Goal: Information Seeking & Learning: Learn about a topic

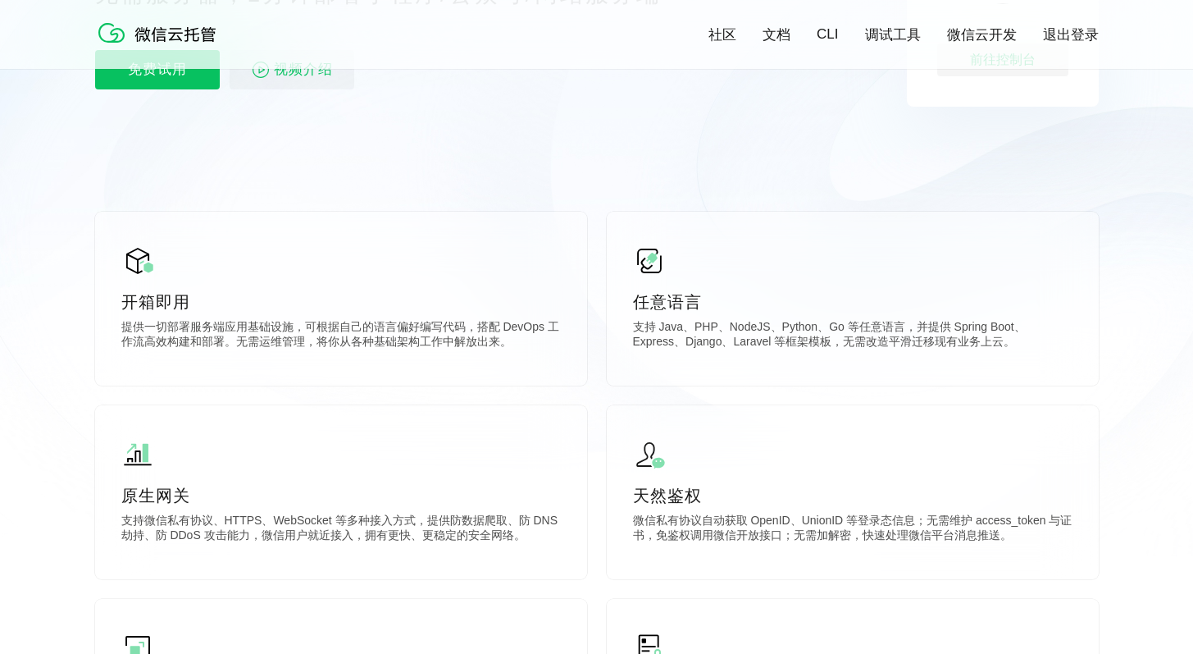
scroll to position [335, 0]
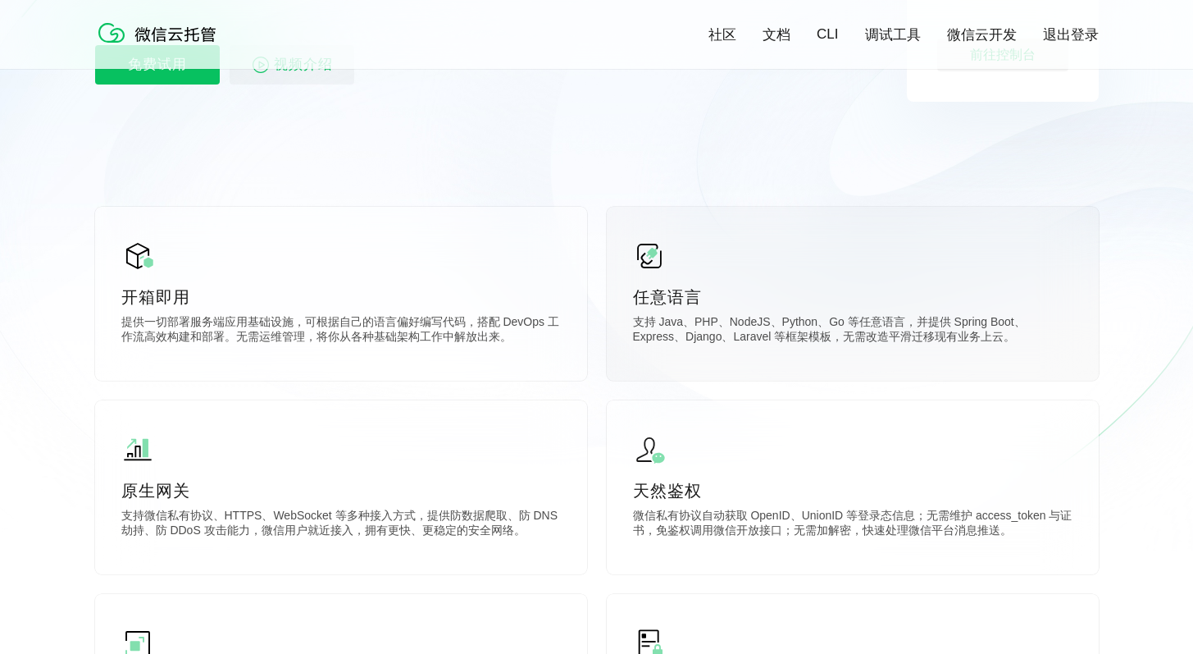
click at [763, 268] on div "任意语言 支持 Java、PHP、NodeJS、Python、Go 等任意语言，并提供 Spring Boot、Express、Django、Laravel …" at bounding box center [853, 294] width 492 height 174
click at [658, 263] on img at bounding box center [649, 255] width 33 height 33
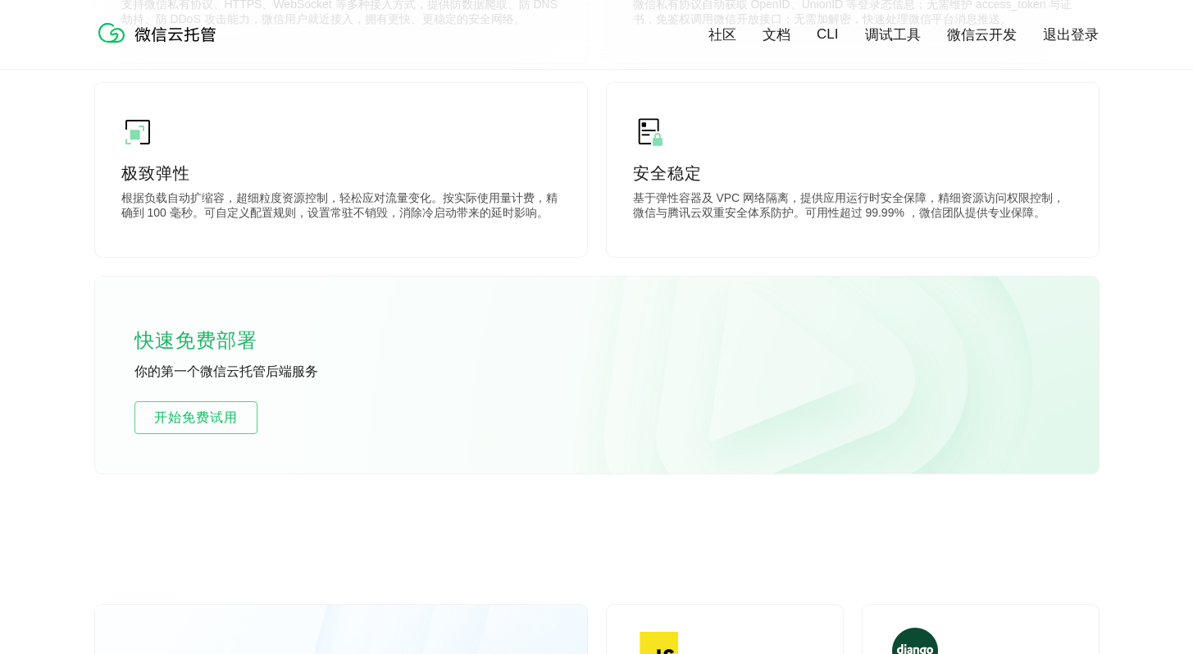
scroll to position [0, 0]
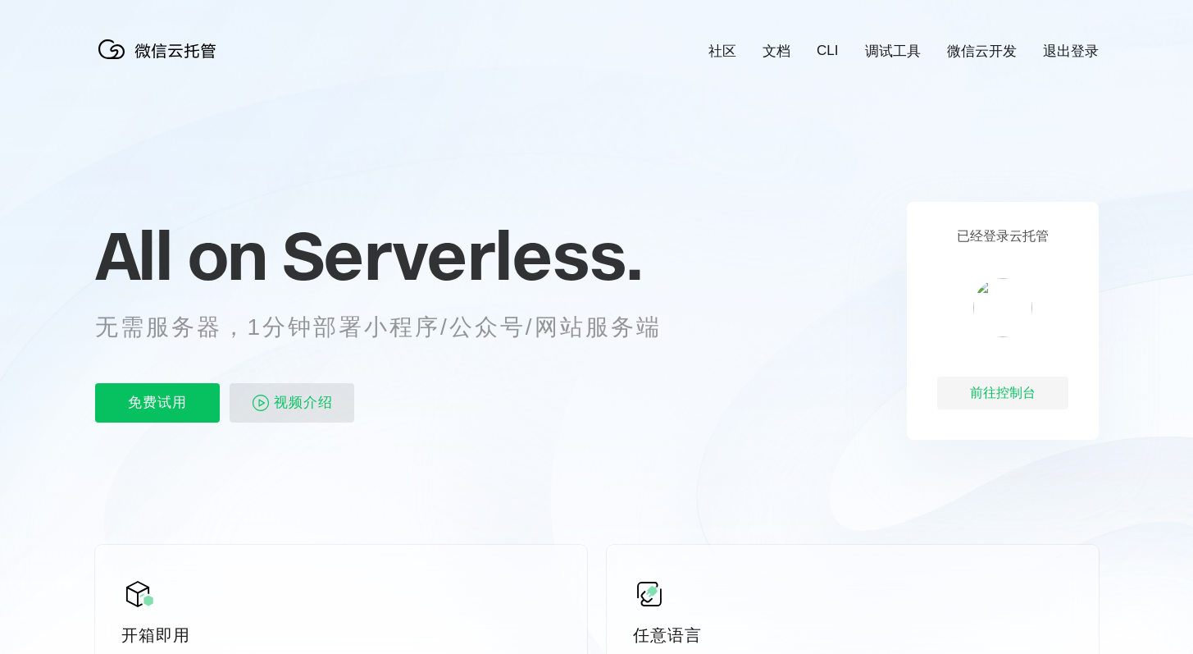
click at [230, 391] on p "视频介绍" at bounding box center [292, 402] width 125 height 39
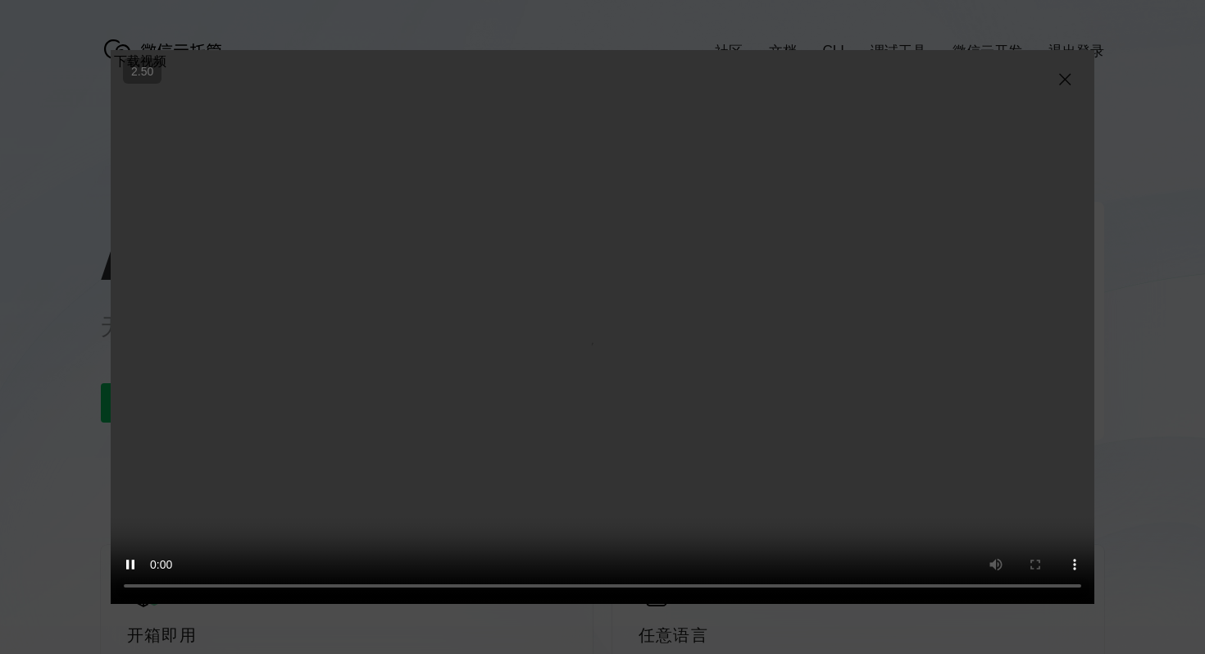
click at [579, 331] on video "抱歉，您的浏览器暂不支持播放此视频" at bounding box center [603, 327] width 984 height 554
click at [749, 177] on video "抱歉，您的浏览器暂不支持播放此视频" at bounding box center [603, 327] width 984 height 554
click at [1054, 80] on video "抱歉，您的浏览器暂不支持播放此视频" at bounding box center [603, 327] width 984 height 554
click at [1060, 80] on img at bounding box center [1065, 80] width 20 height 20
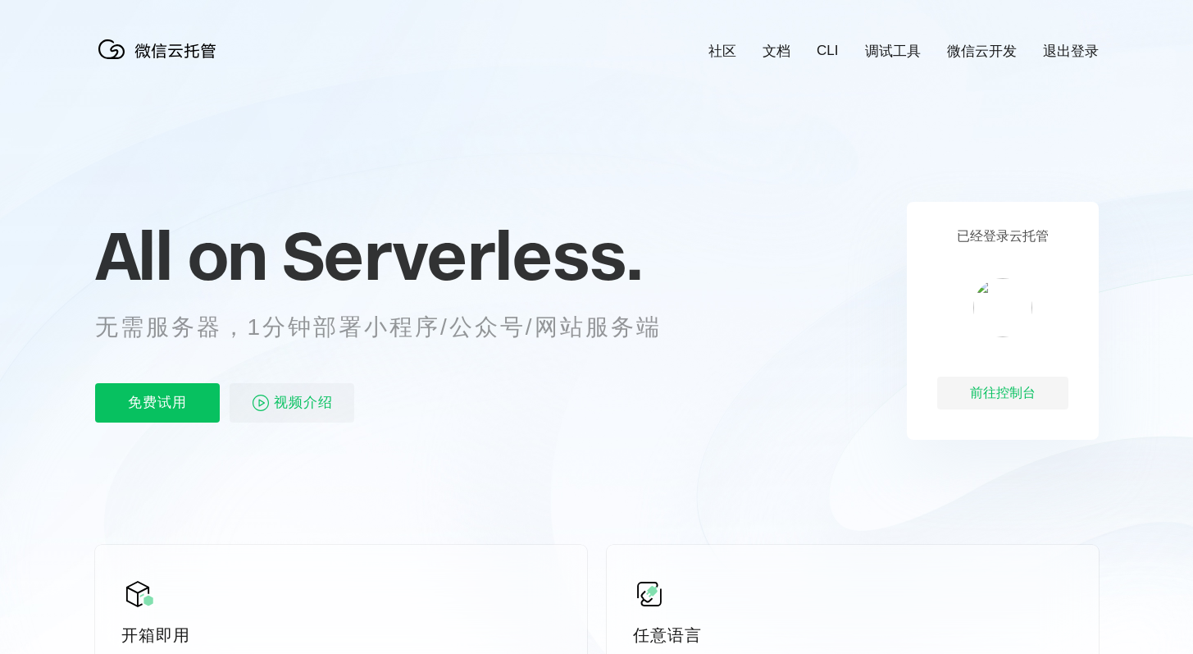
click at [774, 57] on link "文档" at bounding box center [777, 51] width 28 height 19
